Goal: Information Seeking & Learning: Understand process/instructions

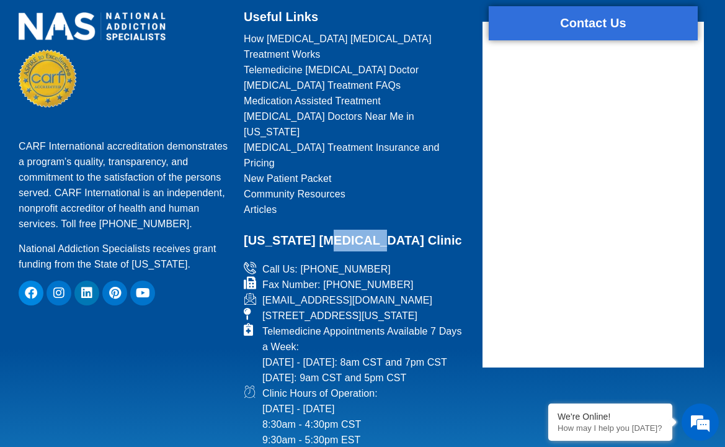
drag, startPoint x: 381, startPoint y: 195, endPoint x: 466, endPoint y: 206, distance: 86.3
click at [419, 229] on h2 "[US_STATE] [MEDICAL_DATA] Clinic" at bounding box center [355, 240] width 223 height 22
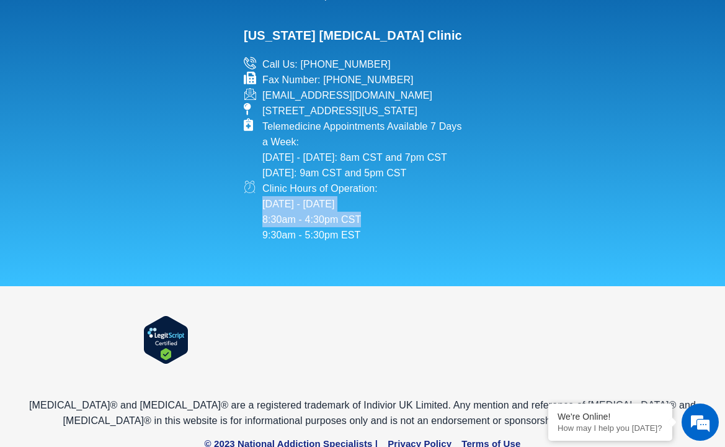
drag, startPoint x: 424, startPoint y: 197, endPoint x: 344, endPoint y: 192, distance: 80.2
click at [379, 190] on li "Clinic Hours of Operation: [DATE] - [DATE] 8:30am - 4:30pm CST 9:30am - 5:30pm …" at bounding box center [355, 211] width 223 height 62
drag, startPoint x: 290, startPoint y: 286, endPoint x: 381, endPoint y: 288, distance: 91.2
click at [328, 292] on div at bounding box center [363, 341] width 688 height 98
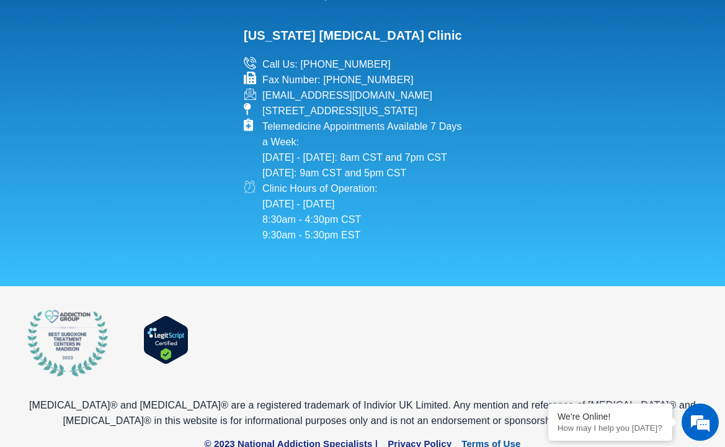
click at [472, 437] on span "Terms of Use" at bounding box center [490, 444] width 59 height 14
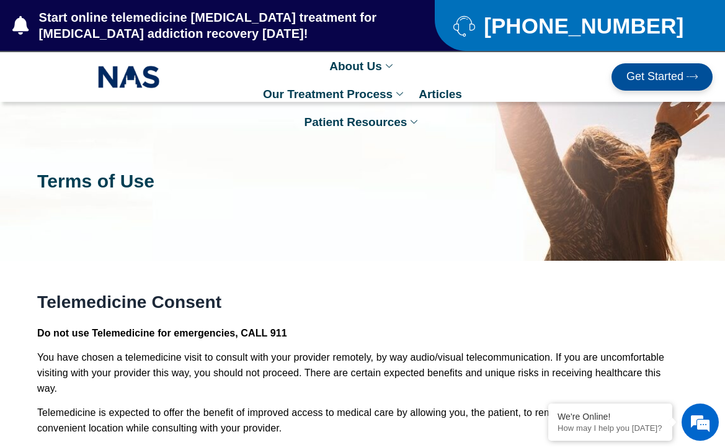
click at [190, 305] on h2 "Telemedicine Consent" at bounding box center [359, 301] width 644 height 21
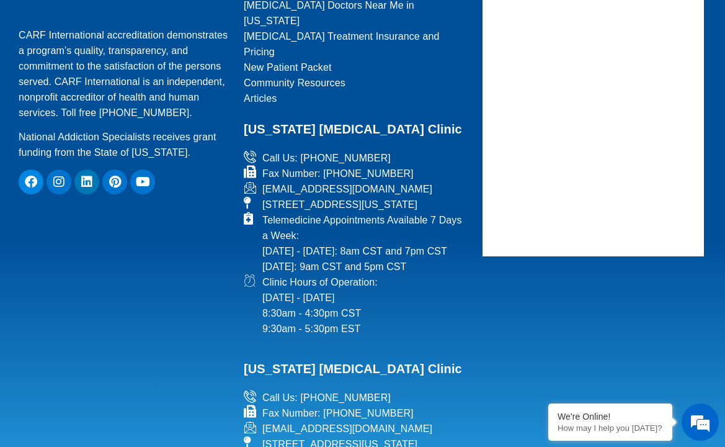
drag, startPoint x: 215, startPoint y: 319, endPoint x: 270, endPoint y: 332, distance: 57.5
click at [254, 326] on div "CARF International accreditation demonstrates a program’s quality, transparency…" at bounding box center [362, 238] width 700 height 687
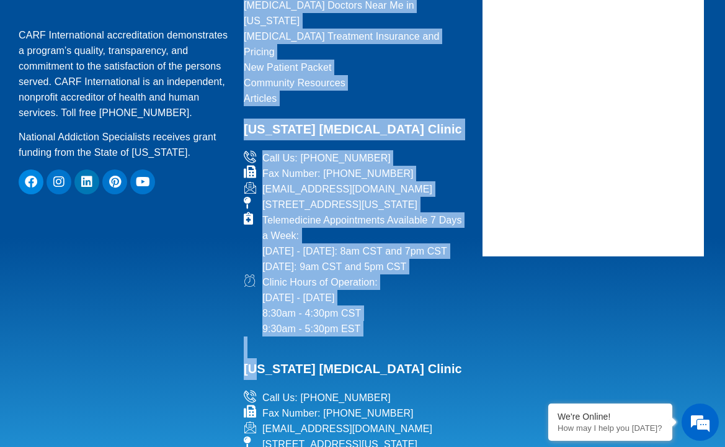
scroll to position [1557, 0]
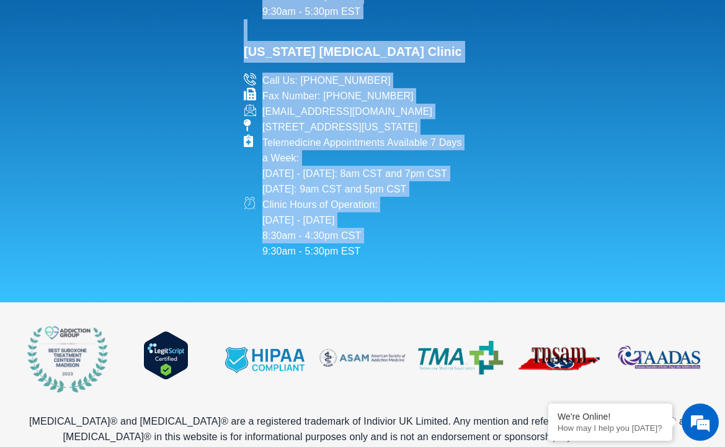
drag, startPoint x: 203, startPoint y: 209, endPoint x: 79, endPoint y: 142, distance: 141.0
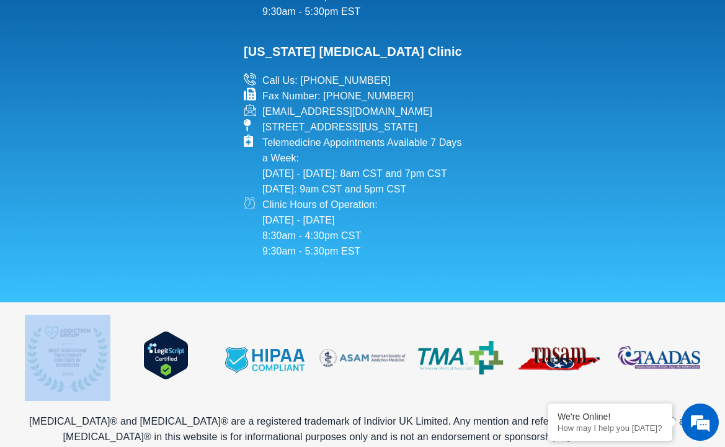
drag, startPoint x: 231, startPoint y: 273, endPoint x: 527, endPoint y: 232, distance: 299.3
